Goal: Transaction & Acquisition: Purchase product/service

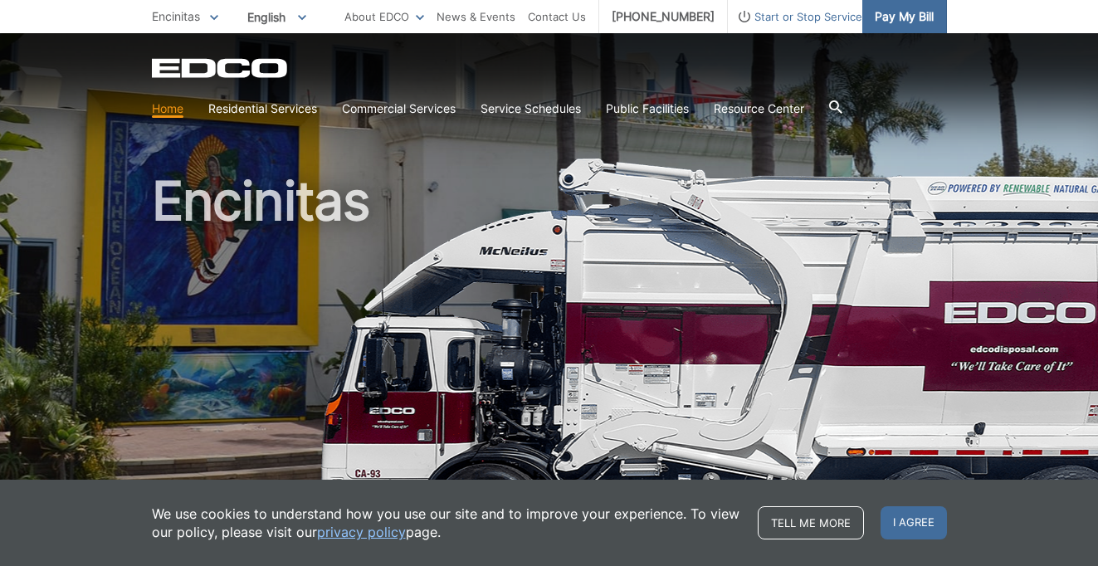
click at [895, 21] on span "Pay My Bill" at bounding box center [904, 16] width 59 height 18
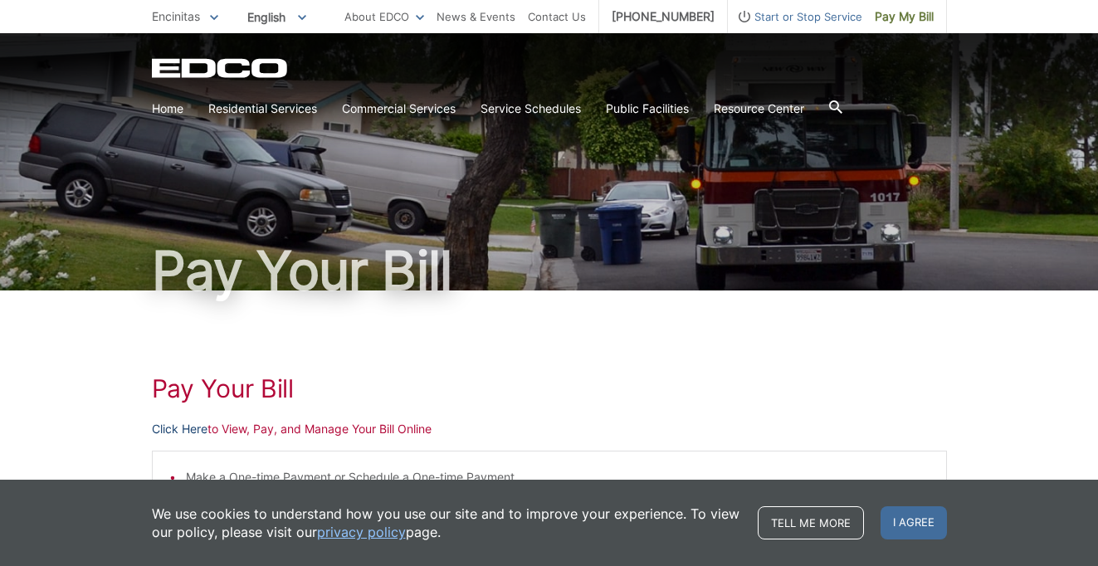
click at [187, 429] on link "Click Here" at bounding box center [180, 429] width 56 height 18
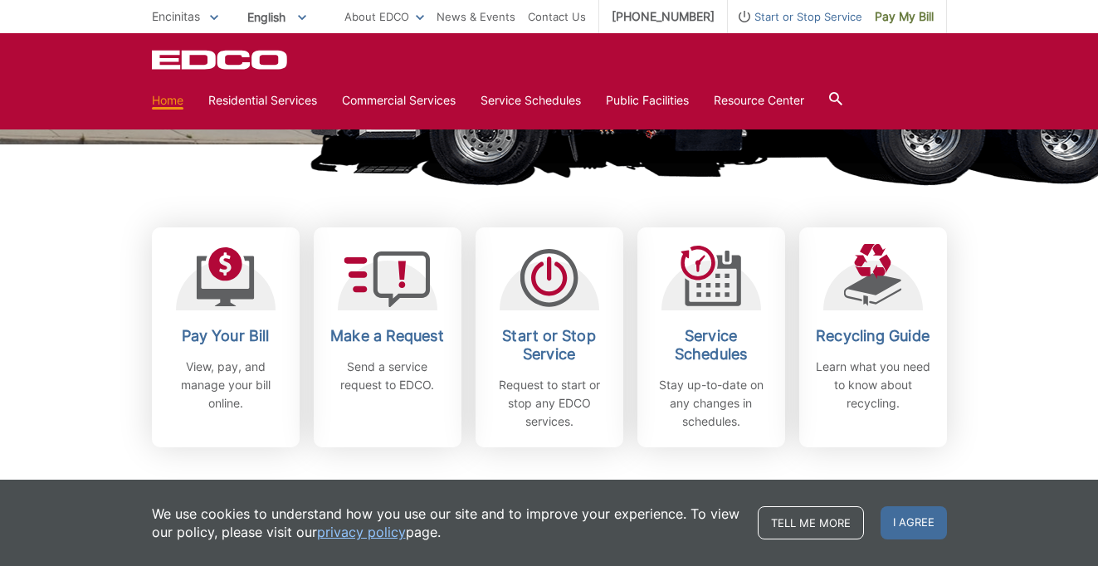
scroll to position [415, 0]
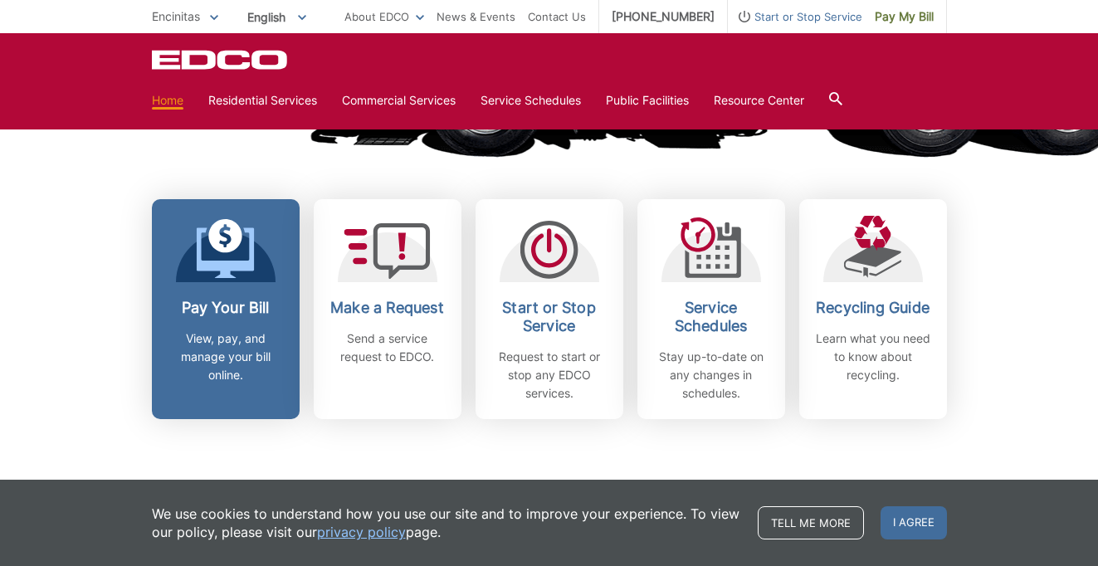
click at [254, 290] on link "Pay Your Bill View, pay, and manage your bill online." at bounding box center [226, 309] width 148 height 220
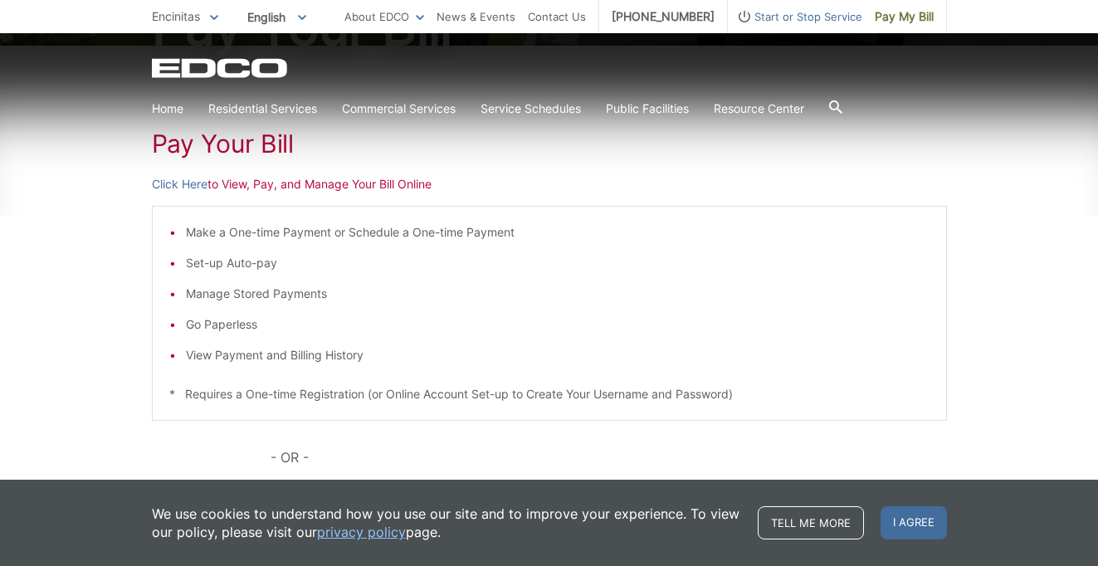
scroll to position [229, 0]
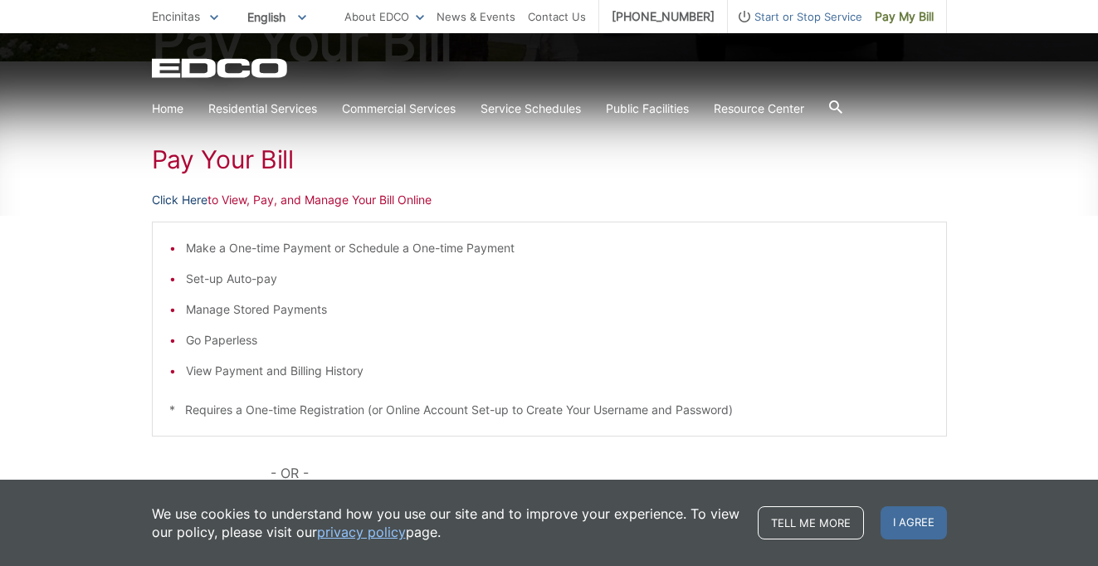
click at [172, 201] on link "Click Here" at bounding box center [180, 200] width 56 height 18
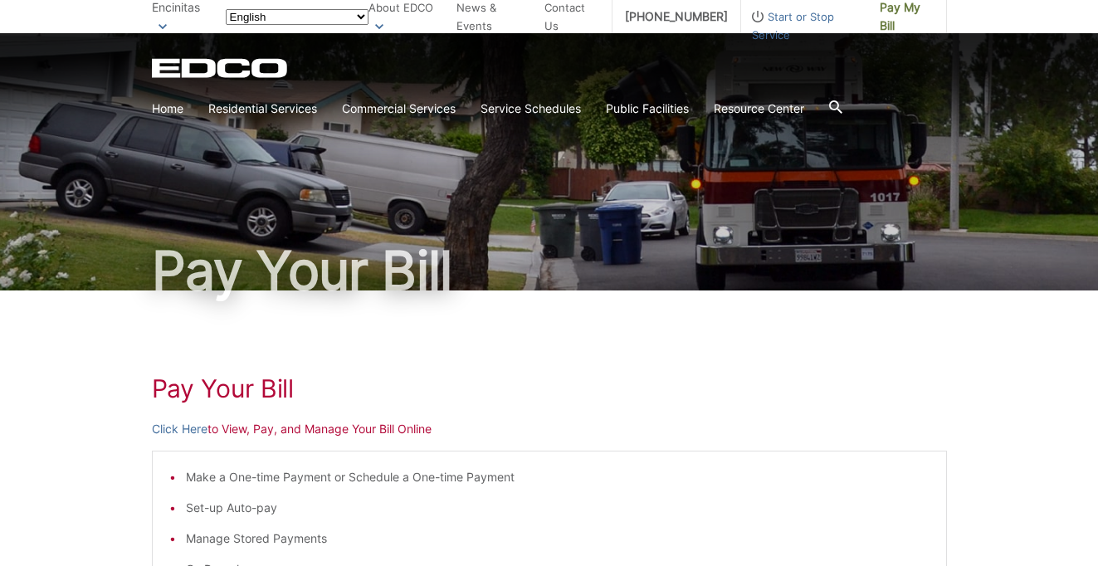
scroll to position [229, 0]
